Goal: Information Seeking & Learning: Learn about a topic

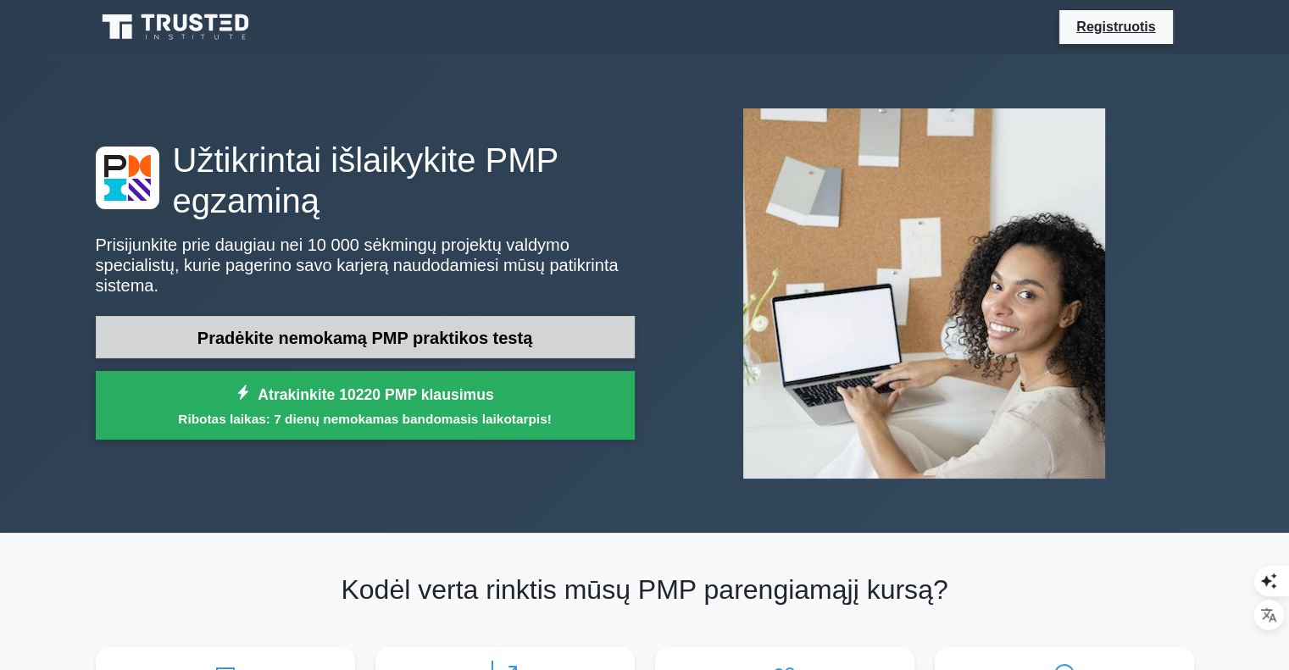
drag, startPoint x: 454, startPoint y: 358, endPoint x: 479, endPoint y: 320, distance: 44.7
click at [479, 329] on font "Pradėkite nemokamą PMP praktikos testą" at bounding box center [364, 338] width 335 height 19
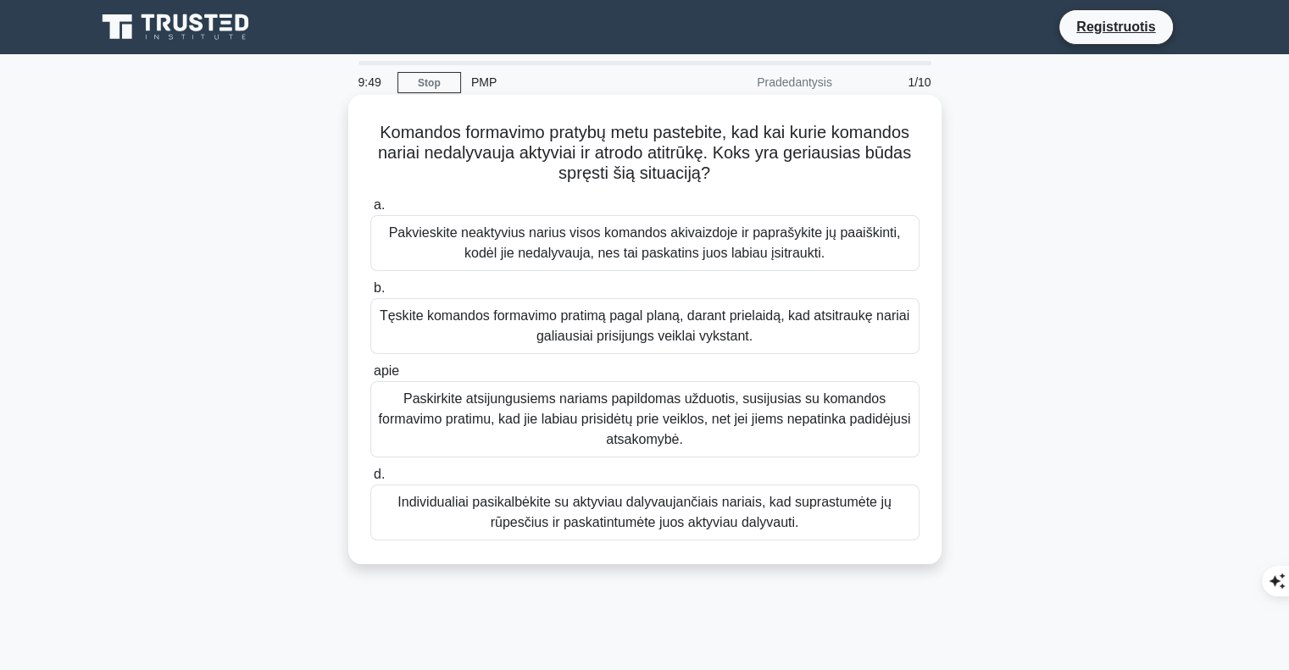
drag, startPoint x: 369, startPoint y: 126, endPoint x: 814, endPoint y: 548, distance: 613.2
click at [814, 548] on div "Komandos formavimo pratybų metu pastebite, kad kai kurie komandos nariai nedaly…" at bounding box center [645, 330] width 580 height 456
copy div "Loremips dolorsita consect adip elitseddo, eiu tem incid utlabore etdolo magnaa…"
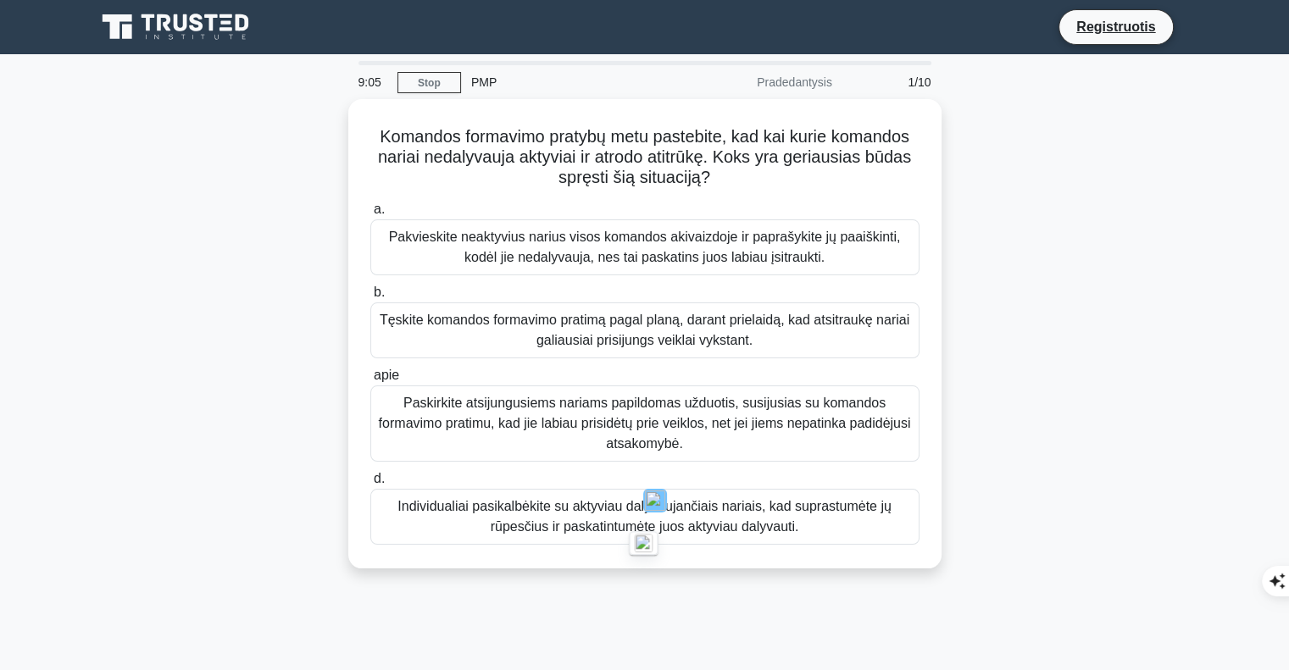
click at [1086, 369] on div "Komandos formavimo pratybų metu pastebite, kad kai kurie komandos nariai nedaly…" at bounding box center [645, 344] width 1119 height 490
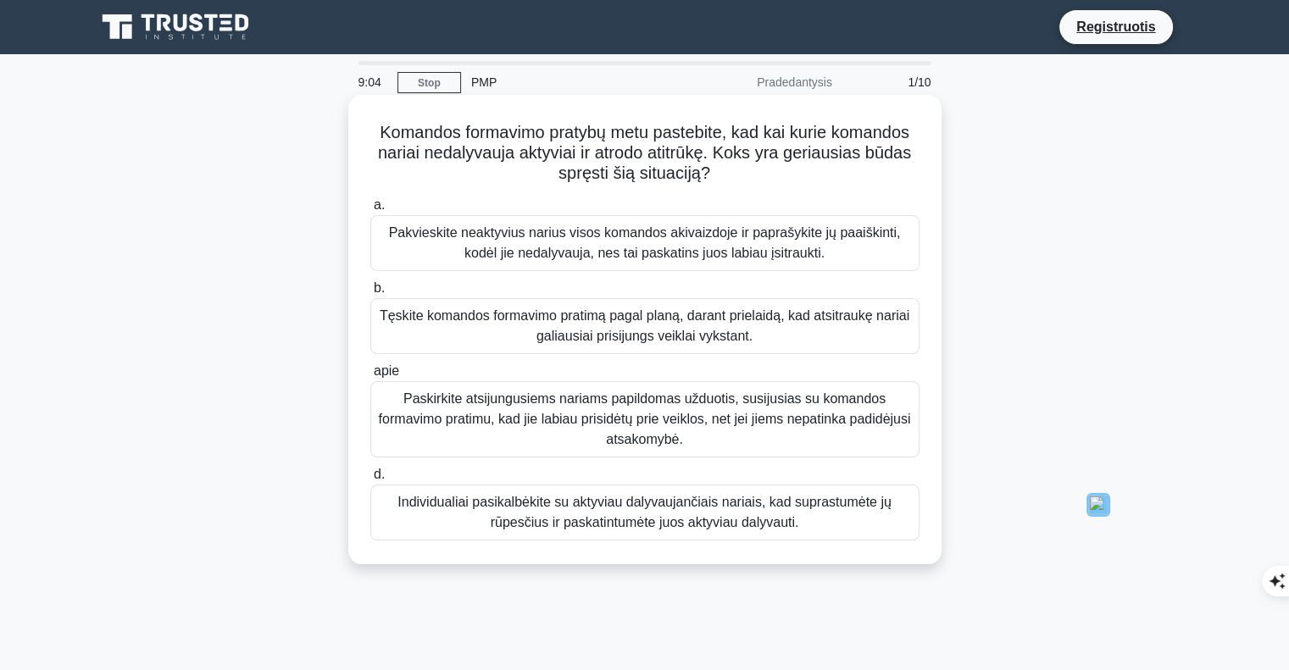
click at [400, 514] on font "Individualiai pasikalbėkite su aktyviau dalyvaujančiais nariais, kad suprastumė…" at bounding box center [645, 512] width 534 height 41
click at [370, 481] on input "d. Individualiai pasikalbėkite su aktyviau dalyvaujančiais nariais, kad suprast…" at bounding box center [370, 474] width 0 height 11
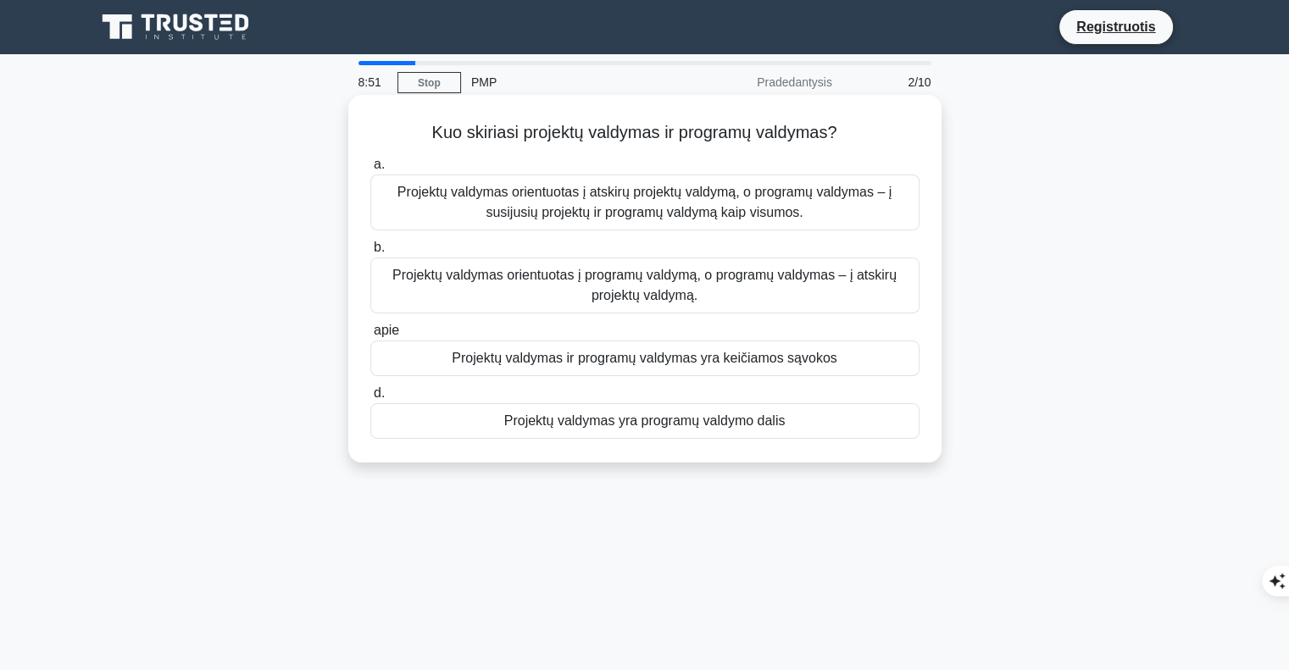
drag, startPoint x: 403, startPoint y: 120, endPoint x: 791, endPoint y: 412, distance: 484.7
click at [791, 412] on div "Kuo skiriasi projektų valdymas ir programų valdymas? .spinner_0XTQ{transform-or…" at bounding box center [645, 279] width 580 height 354
copy div "Kuo skiriasi projektų valdymas ir programų valdymas? .spinner_0XTQ{transform-or…"
click at [454, 213] on font "Projektų valdymas orientuotas į atskirų projektų valdymą, o programų valdymas –…" at bounding box center [645, 202] width 534 height 41
click at [370, 170] on input "a. Projektų valdymas orientuotas į atskirų projektų valdymą, o programų valdyma…" at bounding box center [370, 164] width 0 height 11
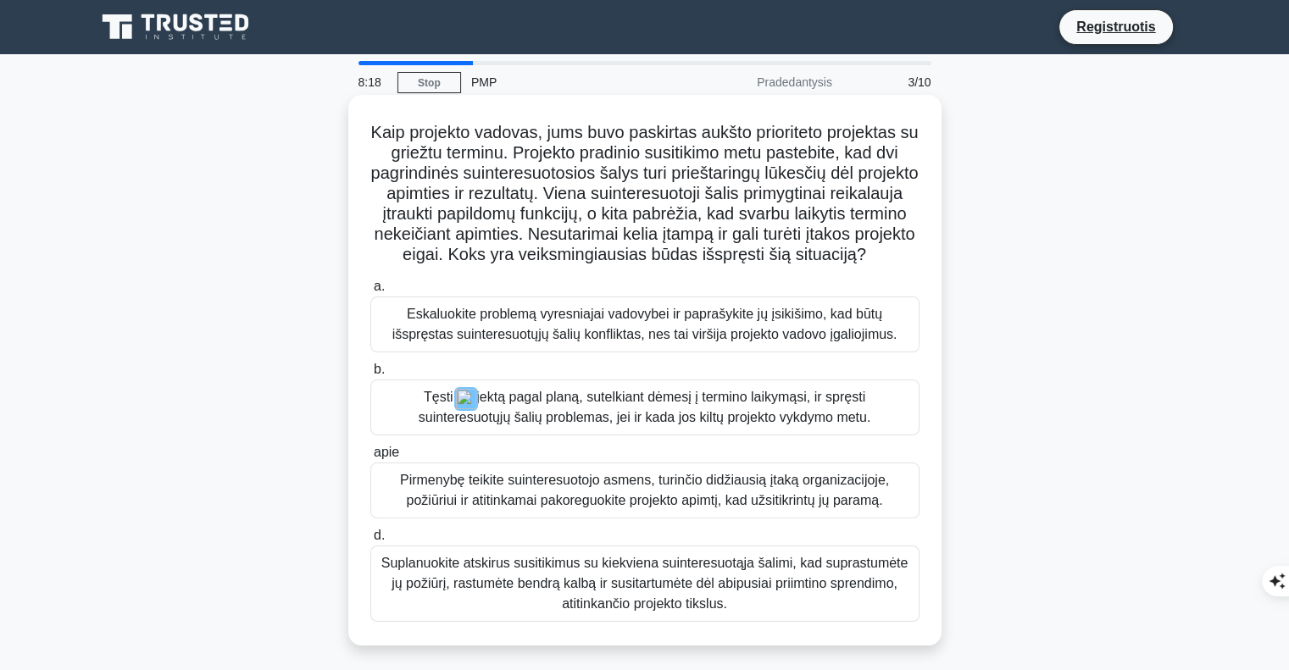
drag, startPoint x: 381, startPoint y: 135, endPoint x: 681, endPoint y: 598, distance: 552.2
click at [681, 599] on div "Kaip projekto vadovas, jums buvo paskirtas aukšto prioriteto projektas su griež…" at bounding box center [645, 370] width 580 height 537
click at [363, 125] on div "Kaip projekto vadovas, jums buvo paskirtas aukšto prioriteto projektas su griež…" at bounding box center [645, 370] width 580 height 537
drag, startPoint x: 371, startPoint y: 128, endPoint x: 802, endPoint y: 620, distance: 654.0
click at [802, 620] on div "Kaip projekto vadovas, jums buvo paskirtas aukšto prioriteto projektas su griež…" at bounding box center [645, 370] width 580 height 537
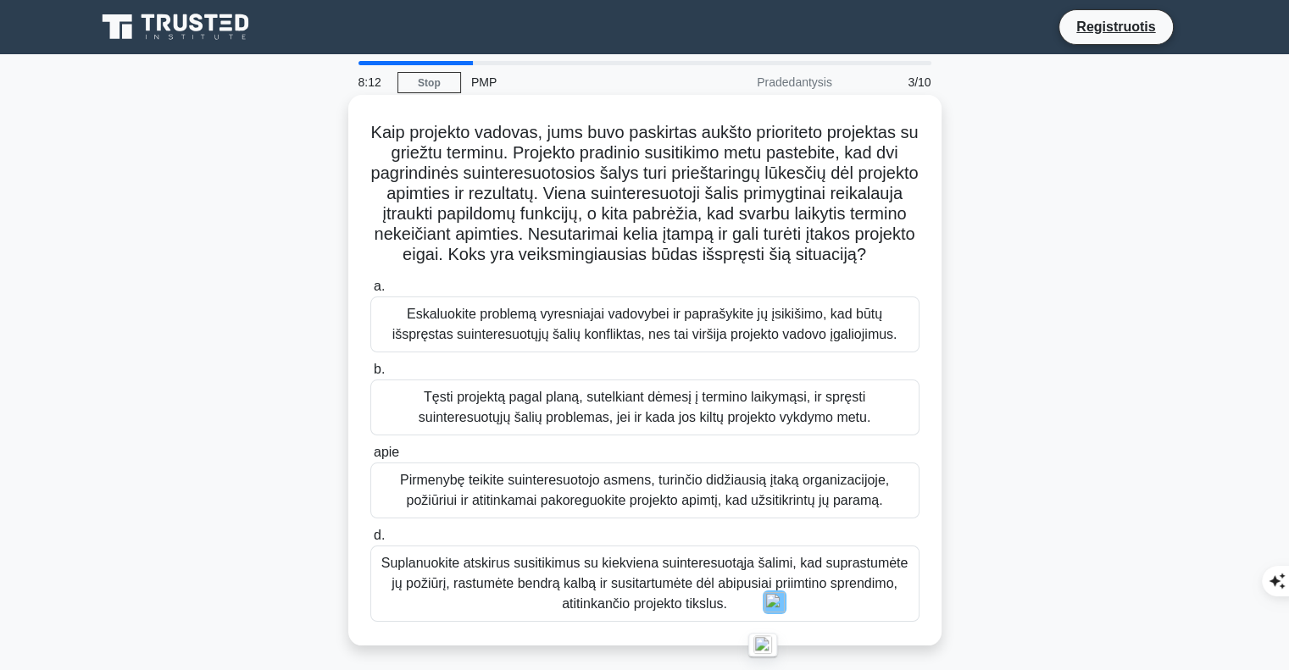
drag, startPoint x: 763, startPoint y: 609, endPoint x: 579, endPoint y: 414, distance: 268.6
copy div "Kaip projekto vadovas, jums buvo paskirtas aukšto prioriteto projektas su griež…"
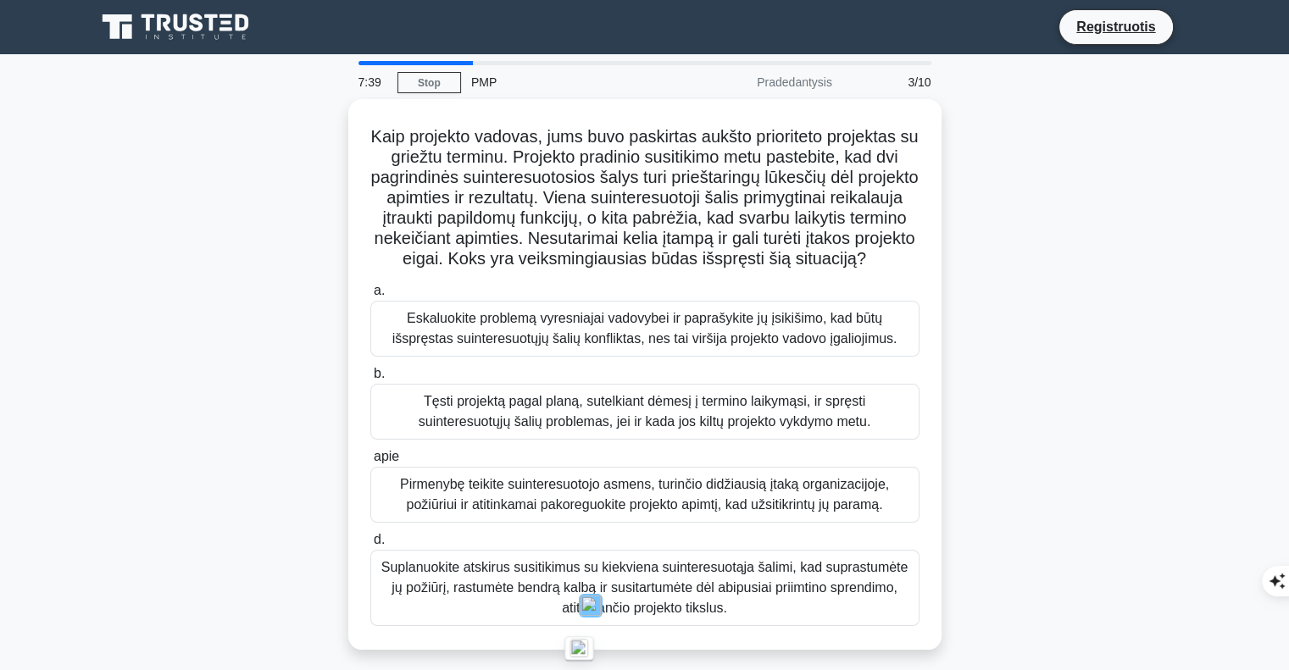
click at [1153, 497] on div "Kaip projekto vadovas, jums buvo paskirtas aukšto prioriteto projektas su griež…" at bounding box center [645, 384] width 1119 height 571
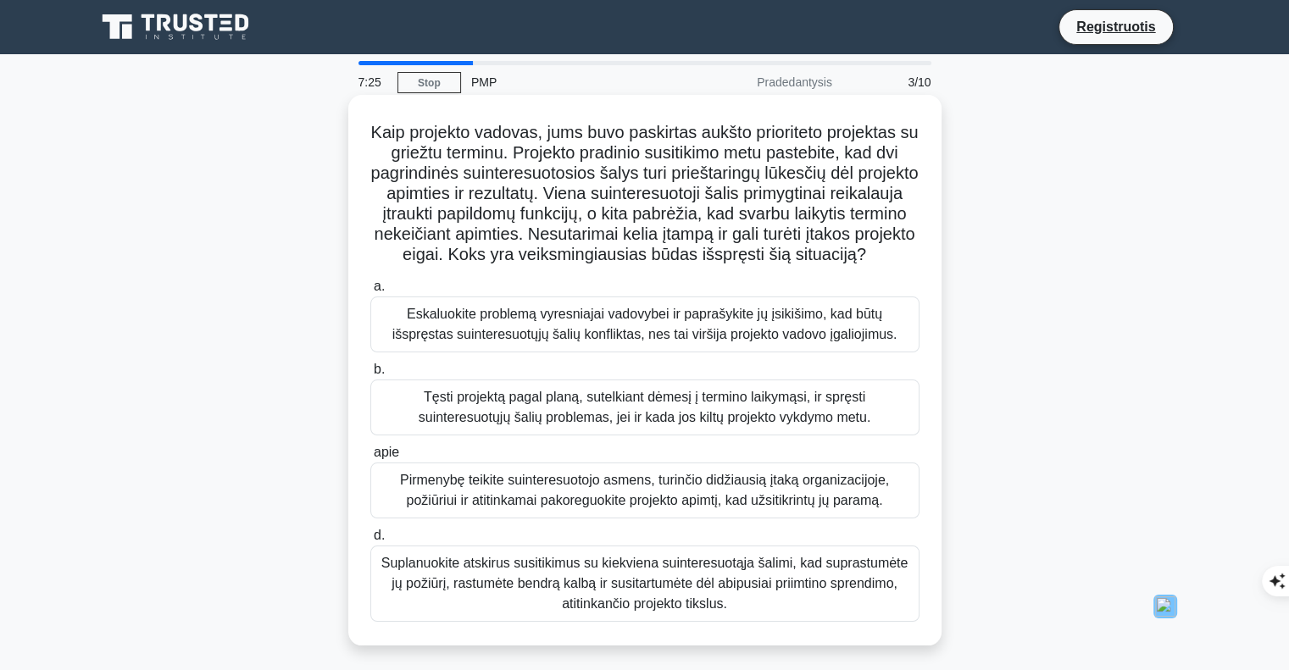
scroll to position [85, 0]
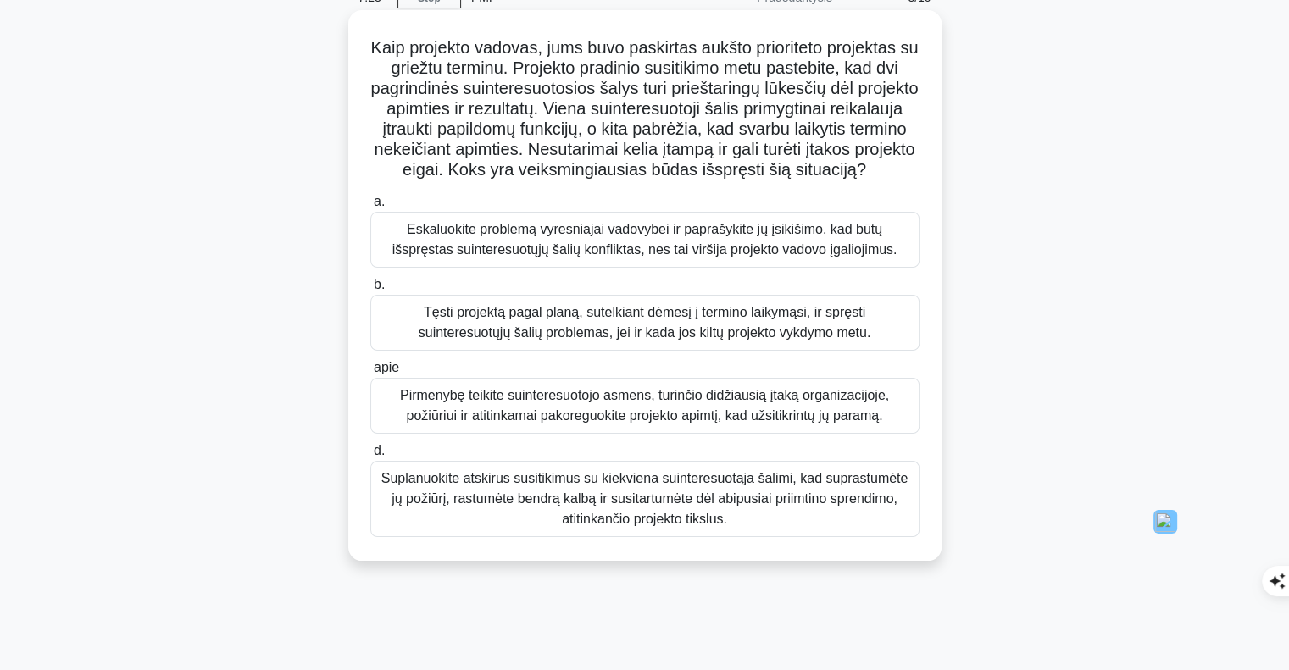
click at [464, 517] on font "Suplanuokite atskirus susitikimus su kiekviena suinteresuotąja šalimi, kad supr…" at bounding box center [644, 498] width 527 height 55
click at [370, 457] on input "d. Suplanuokite atskirus susitikimus su kiekviena suinteresuotąja šalimi, kad s…" at bounding box center [370, 451] width 0 height 11
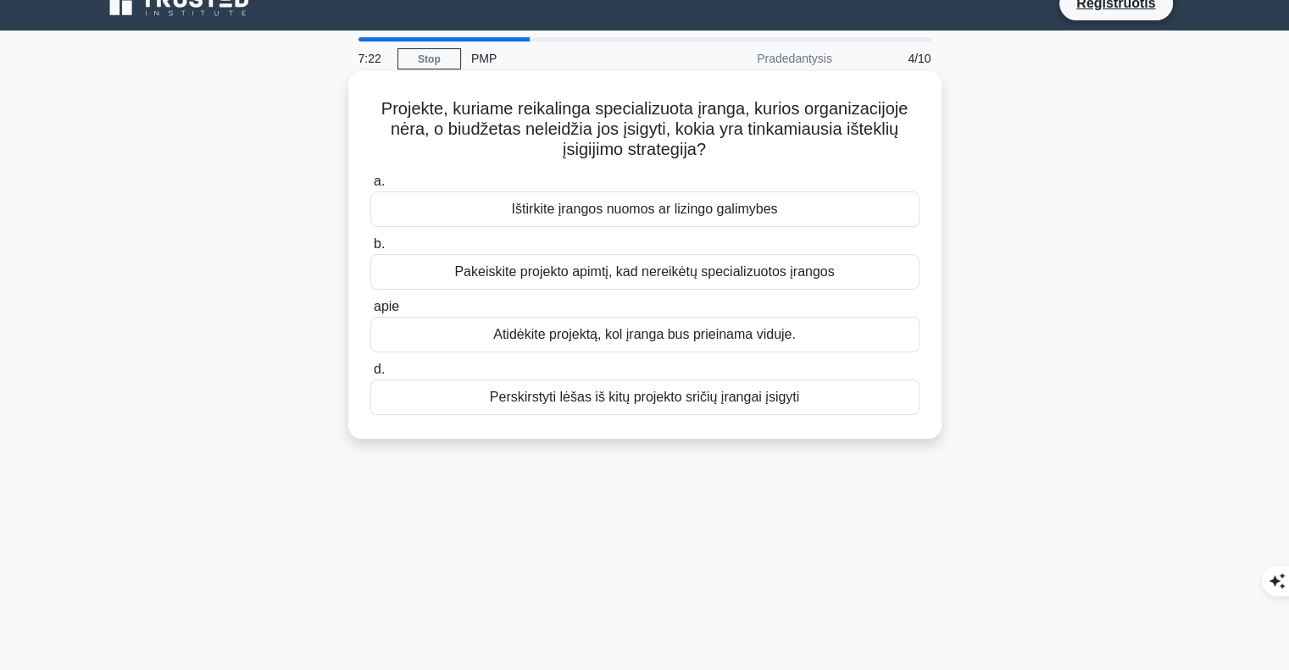
scroll to position [0, 0]
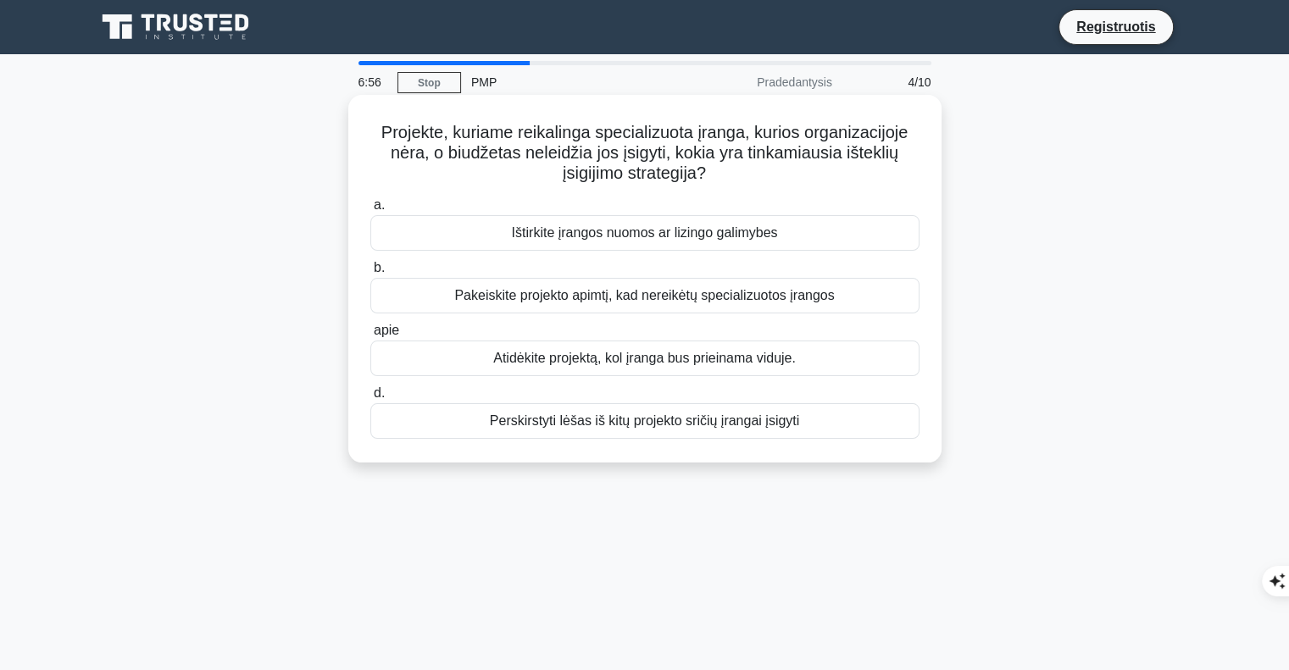
click at [704, 240] on font "Ištirkite įrangos nuomos ar lizingo galimybes" at bounding box center [645, 232] width 266 height 14
click at [370, 211] on input "a. Ištirkite įrangos nuomos ar lizingo galimybes" at bounding box center [370, 205] width 0 height 11
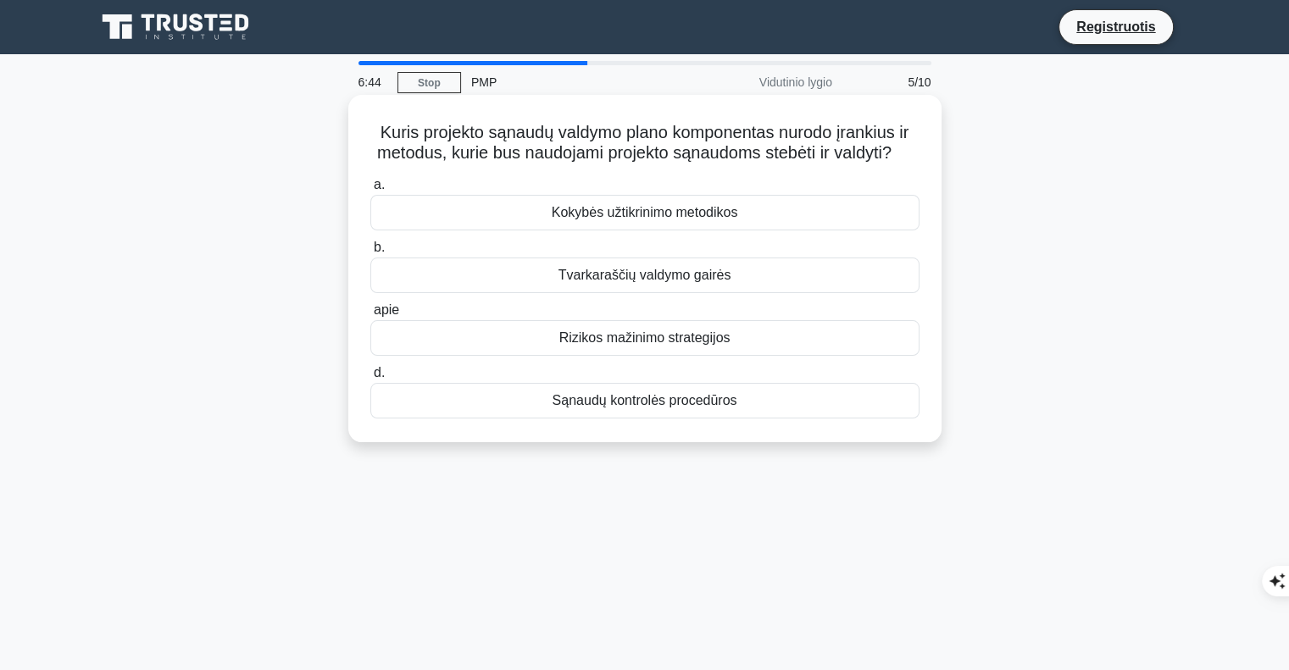
click at [705, 408] on font "Sąnaudų kontrolės procedūros" at bounding box center [645, 400] width 185 height 14
click at [370, 379] on input "d. Sąnaudų kontrolės procedūros" at bounding box center [370, 373] width 0 height 11
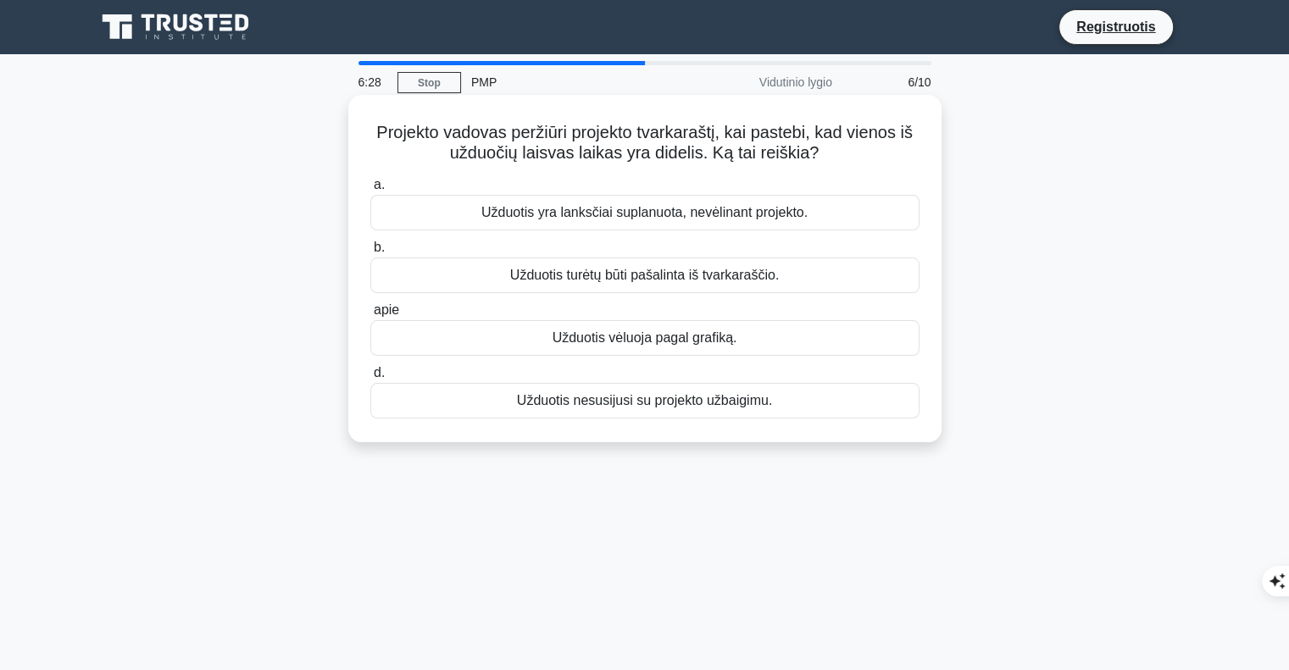
drag, startPoint x: 363, startPoint y: 131, endPoint x: 829, endPoint y: 414, distance: 545.3
click at [844, 416] on div "Projekto vadovas peržiūri projekto tvarkaraštį, kai pastebi, kad vienos iš uždu…" at bounding box center [645, 269] width 580 height 334
copy div "Projekto vadovas peržiūri projekto tvarkaraštį, kai pastebi, kad vienos iš uždu…"
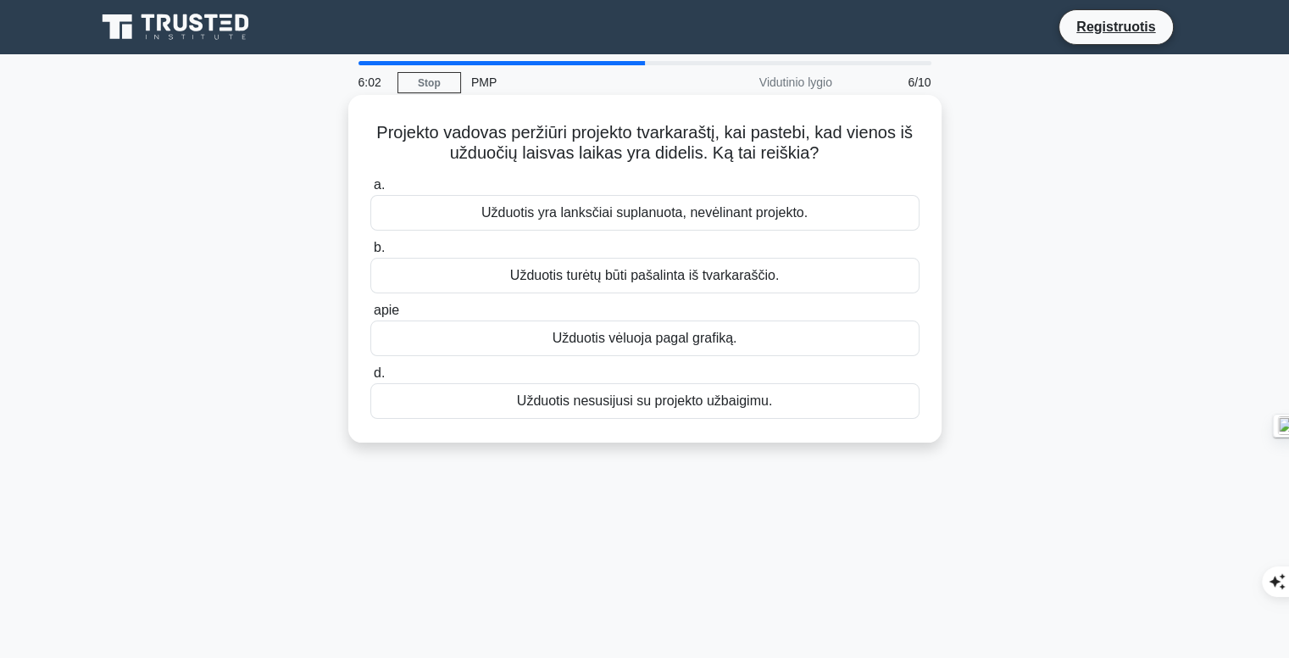
click at [793, 215] on font "Užduotis yra lanksčiai suplanuota, nevėlinant projekto." at bounding box center [644, 212] width 326 height 14
click at [370, 191] on input "a. Užduotis yra lanksčiai suplanuota, nevėlinant projekto." at bounding box center [370, 185] width 0 height 11
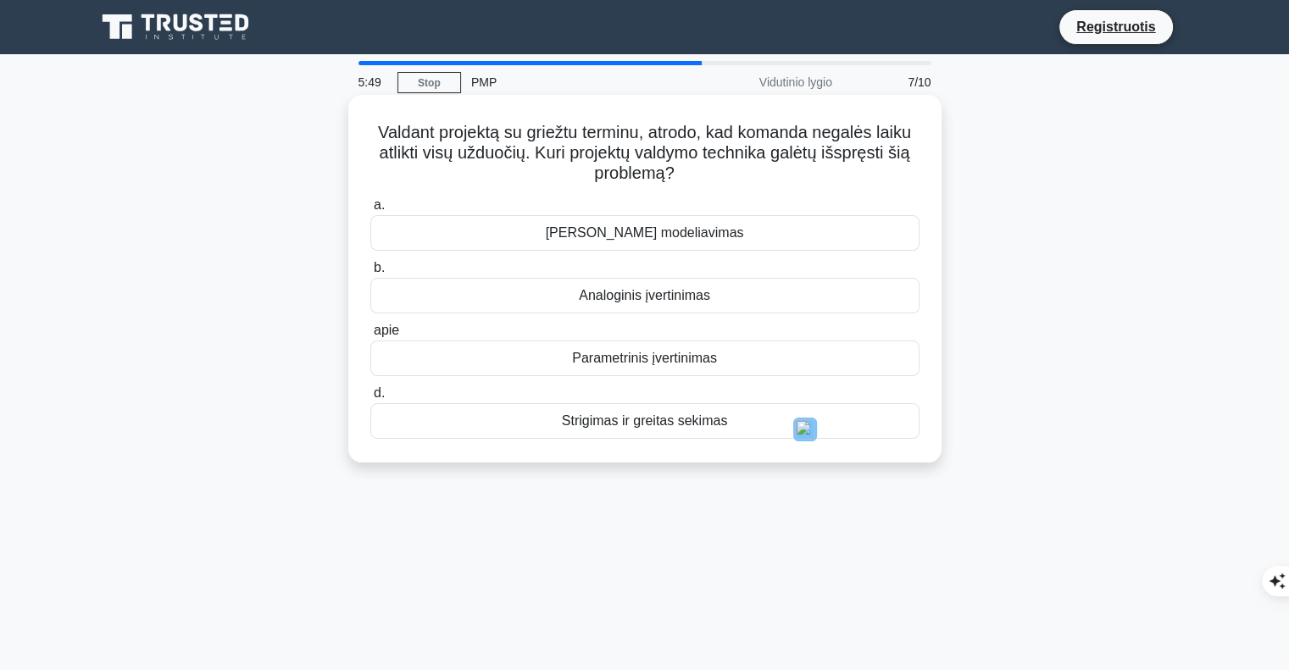
drag, startPoint x: 362, startPoint y: 125, endPoint x: 725, endPoint y: 420, distance: 468.1
click at [725, 420] on div "Valdant projektą su griežtu terminu, atrodo, kad komanda negalės laiku atlikti …" at bounding box center [645, 279] width 580 height 354
copy div "Valdant projektą su griežtu terminu, atrodo, kad komanda negalės laiku atlikti …"
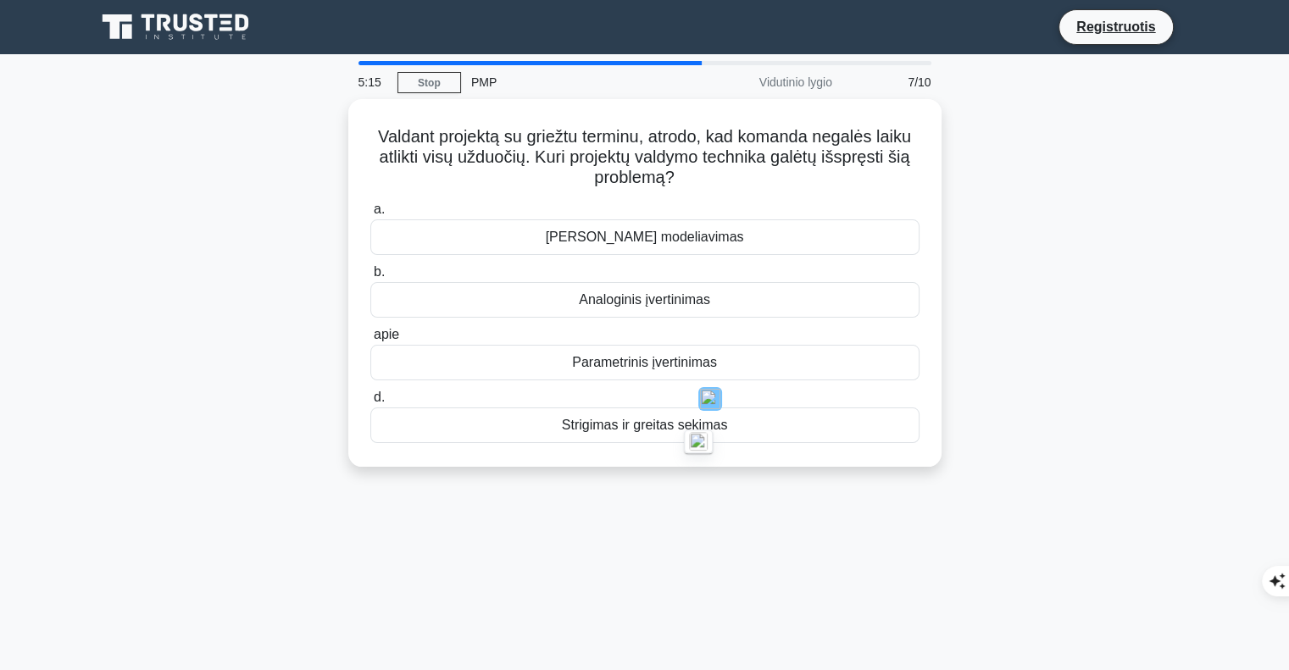
click at [1232, 417] on main "5:15 Stop PMP Vidutinio lygio 7/10 Valdant projektą su griežtu terminu, atrodo,…" at bounding box center [644, 484] width 1289 height 861
click at [1099, 382] on div "Valdant projektą su griežtu terminu, atrodo, kad komanda negalės laiku atlikti …" at bounding box center [645, 293] width 1119 height 388
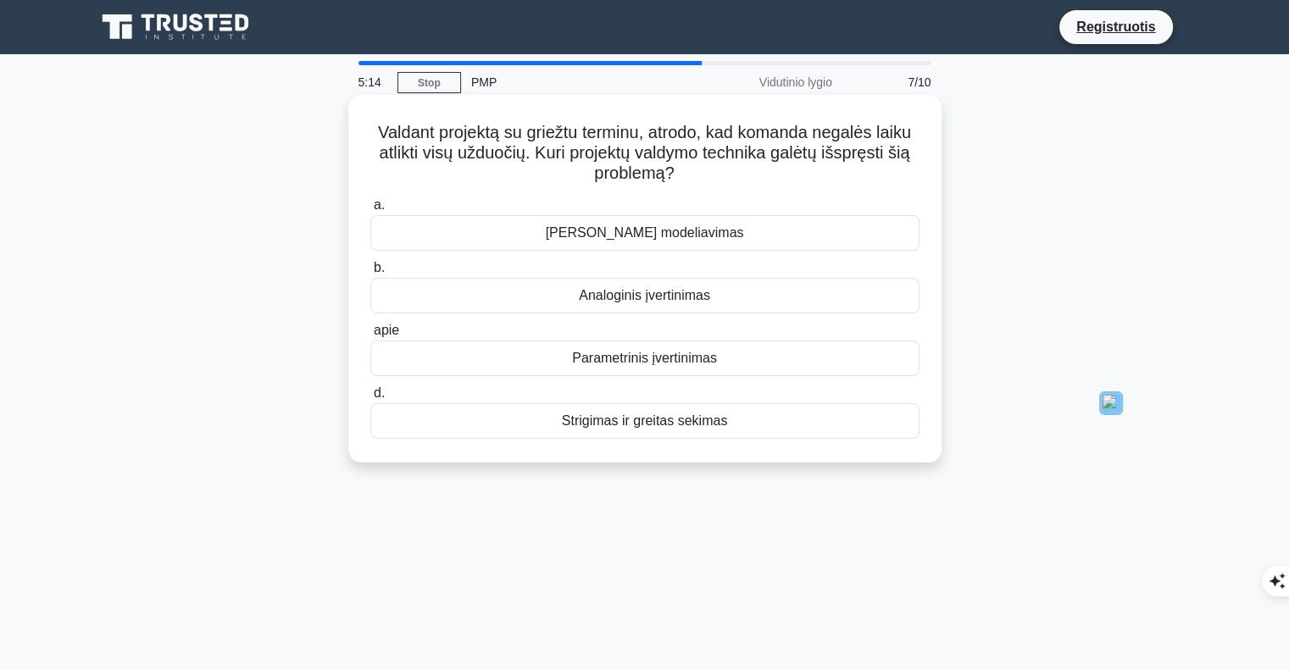
click at [634, 423] on font "Strigimas ir greitas sekimas" at bounding box center [645, 421] width 166 height 14
click at [370, 399] on input "d. Strigimas ir greitas sekimas" at bounding box center [370, 393] width 0 height 11
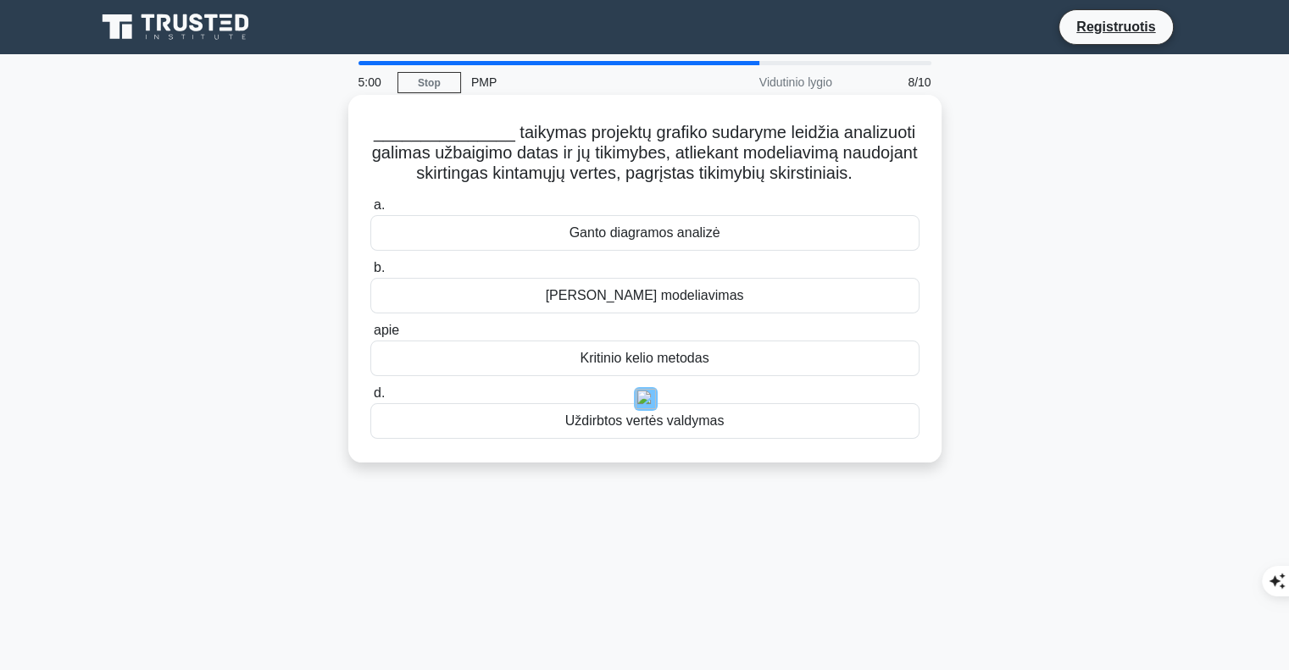
click at [812, 251] on div "Ganto diagramos analizė" at bounding box center [644, 233] width 549 height 36
click at [370, 211] on input "a. Ganto diagramos analizė" at bounding box center [370, 205] width 0 height 11
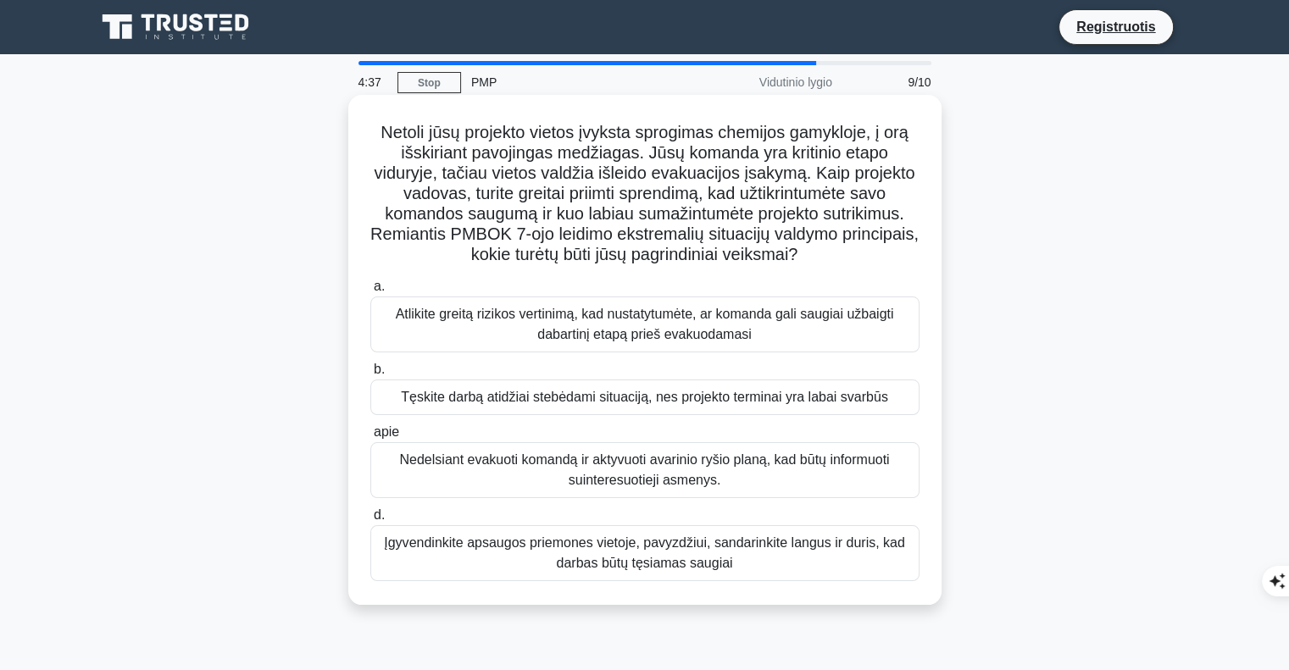
drag, startPoint x: 369, startPoint y: 134, endPoint x: 741, endPoint y: 559, distance: 565.2
click at [741, 559] on div "Netoli jūsų projekto vietos įvyksta sprogimas chemijos gamykloje, į orą išskiri…" at bounding box center [645, 350] width 580 height 497
copy div "Netoli jūsų projekto vietos įvyksta sprogimas chemijos gamykloje, į orą išskiri…"
click at [479, 464] on font "Nedelsiant evakuoti komandą ir aktyvuoti avarinio ryšio planą, kad būtų informu…" at bounding box center [644, 470] width 490 height 35
click at [370, 438] on input "apie Nedelsiant evakuoti komandą ir aktyvuoti avarinio ryšio planą, kad būtų in…" at bounding box center [370, 432] width 0 height 11
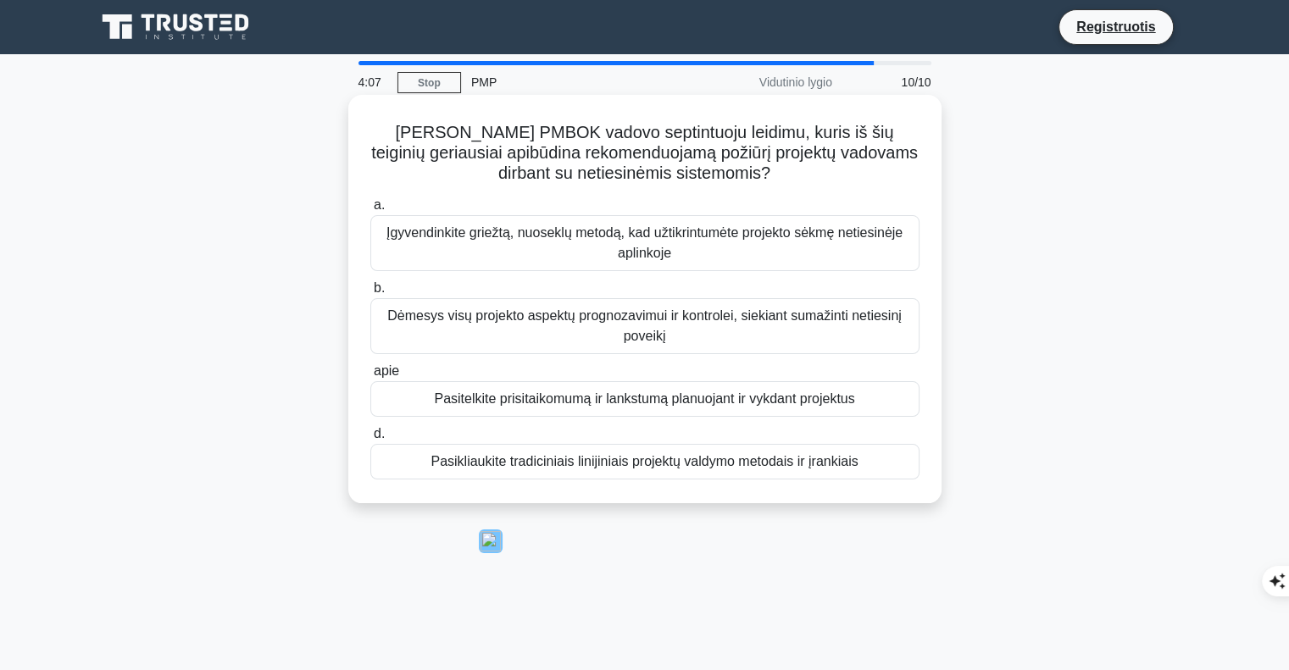
click at [436, 402] on font "Pasitelkite prisitaikomumą ir lankstumą planuojant ir vykdant projektus" at bounding box center [644, 399] width 420 height 14
click at [370, 377] on input "apie Pasitelkite prisitaikomumą ir lankstumą planuojant ir vykdant projektus" at bounding box center [370, 371] width 0 height 11
